Goal: Task Accomplishment & Management: Use online tool/utility

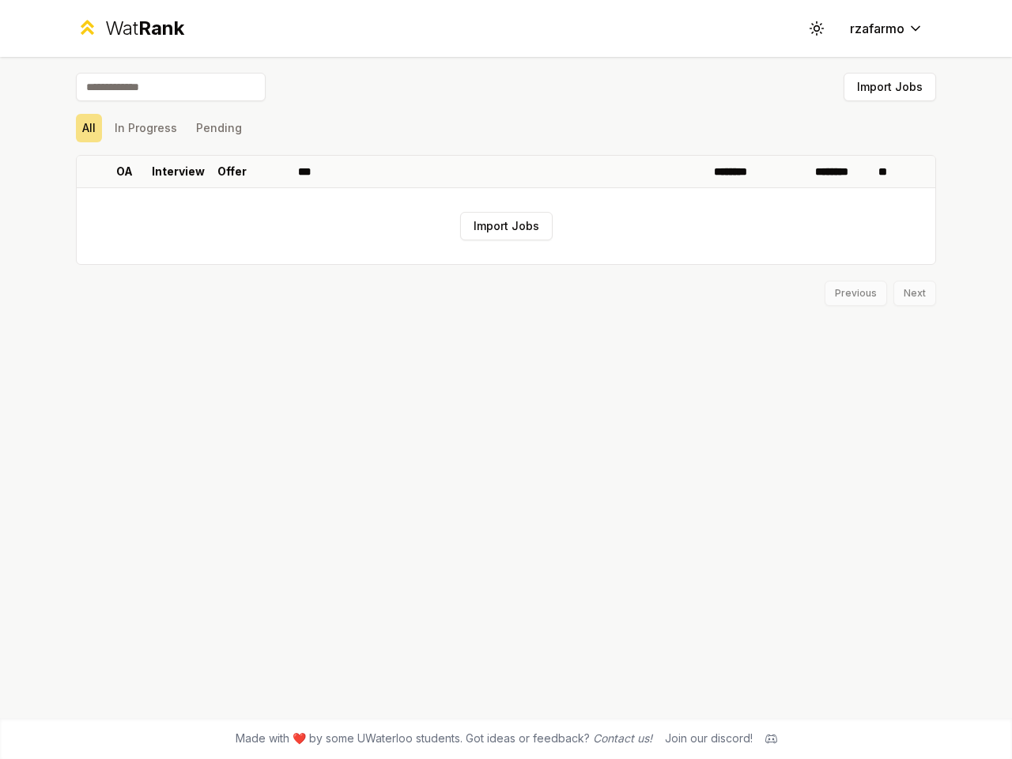
click at [817, 28] on icon at bounding box center [816, 28] width 15 height 15
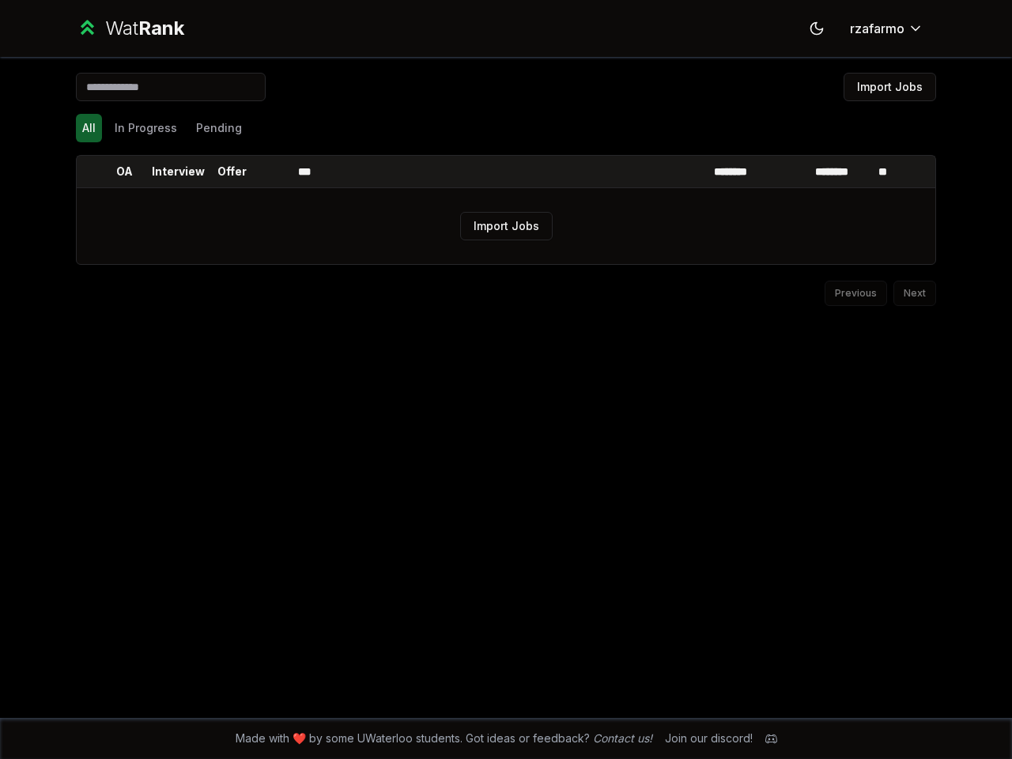
click at [890, 87] on button "Import Jobs" at bounding box center [890, 87] width 93 height 28
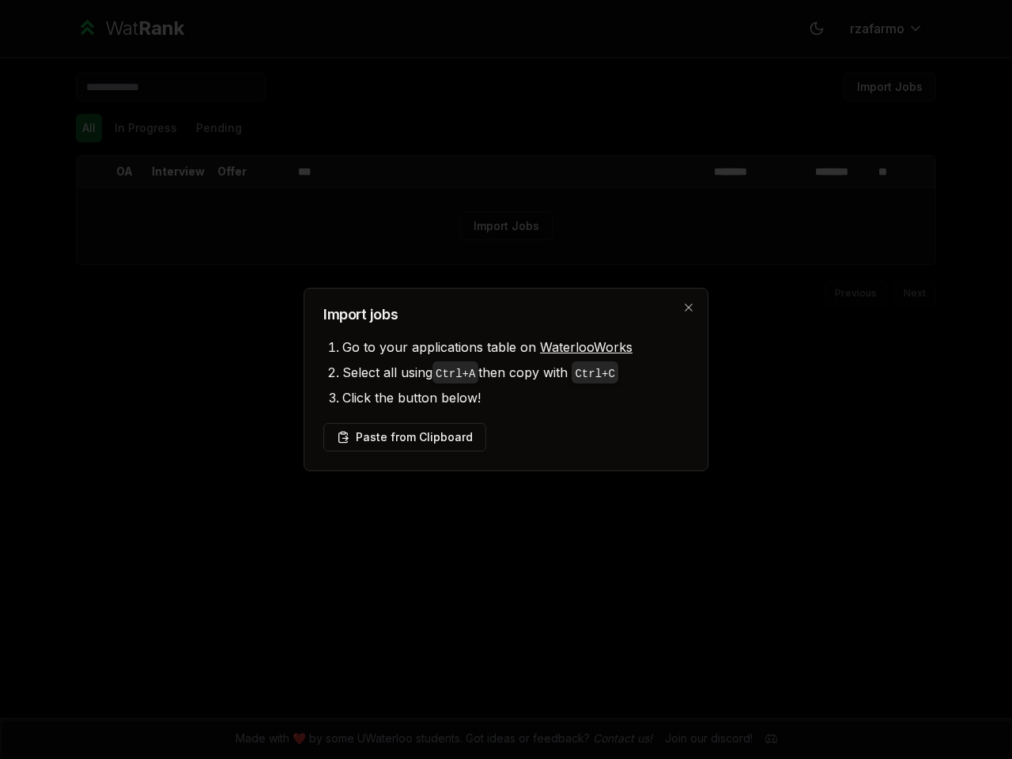
click at [89, 128] on div at bounding box center [506, 379] width 1012 height 759
click at [146, 128] on div at bounding box center [506, 379] width 1012 height 759
click at [218, 128] on button "Pending" at bounding box center [219, 128] width 59 height 28
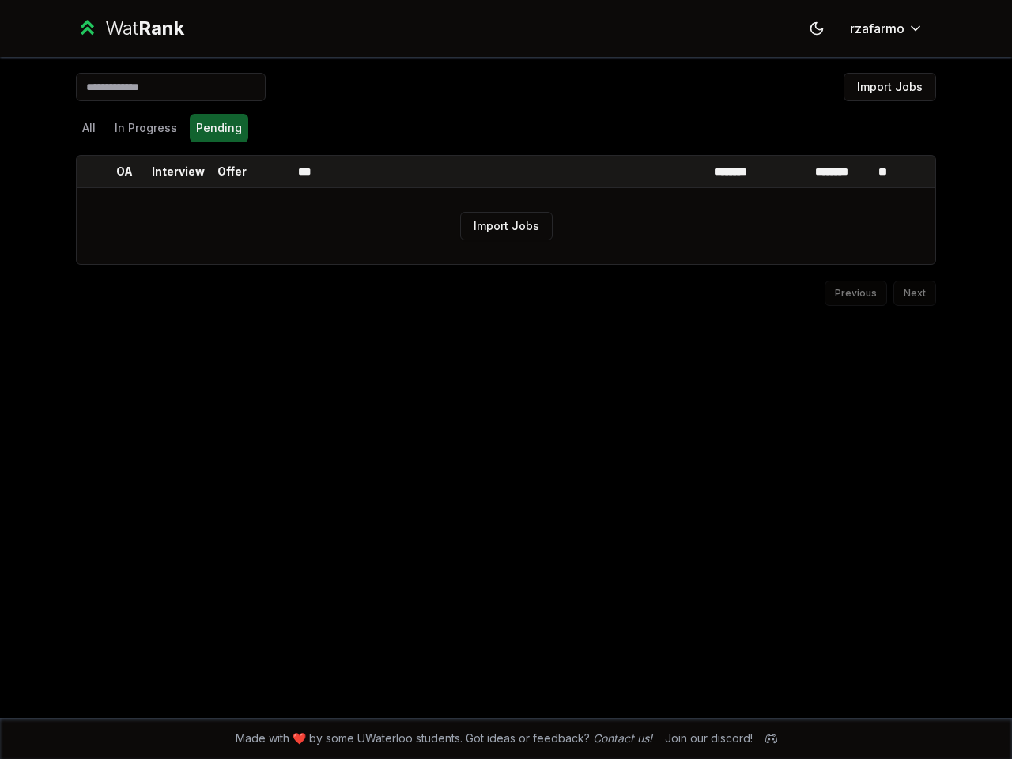
click at [89, 172] on th at bounding box center [89, 172] width 25 height 32
click at [124, 172] on p "OA" at bounding box center [124, 172] width 17 height 16
click at [178, 172] on p "Interview" at bounding box center [178, 172] width 53 height 16
click at [232, 172] on p "Offer" at bounding box center [231, 172] width 29 height 16
click at [273, 172] on th at bounding box center [273, 172] width 38 height 32
